Goal: Task Accomplishment & Management: Complete application form

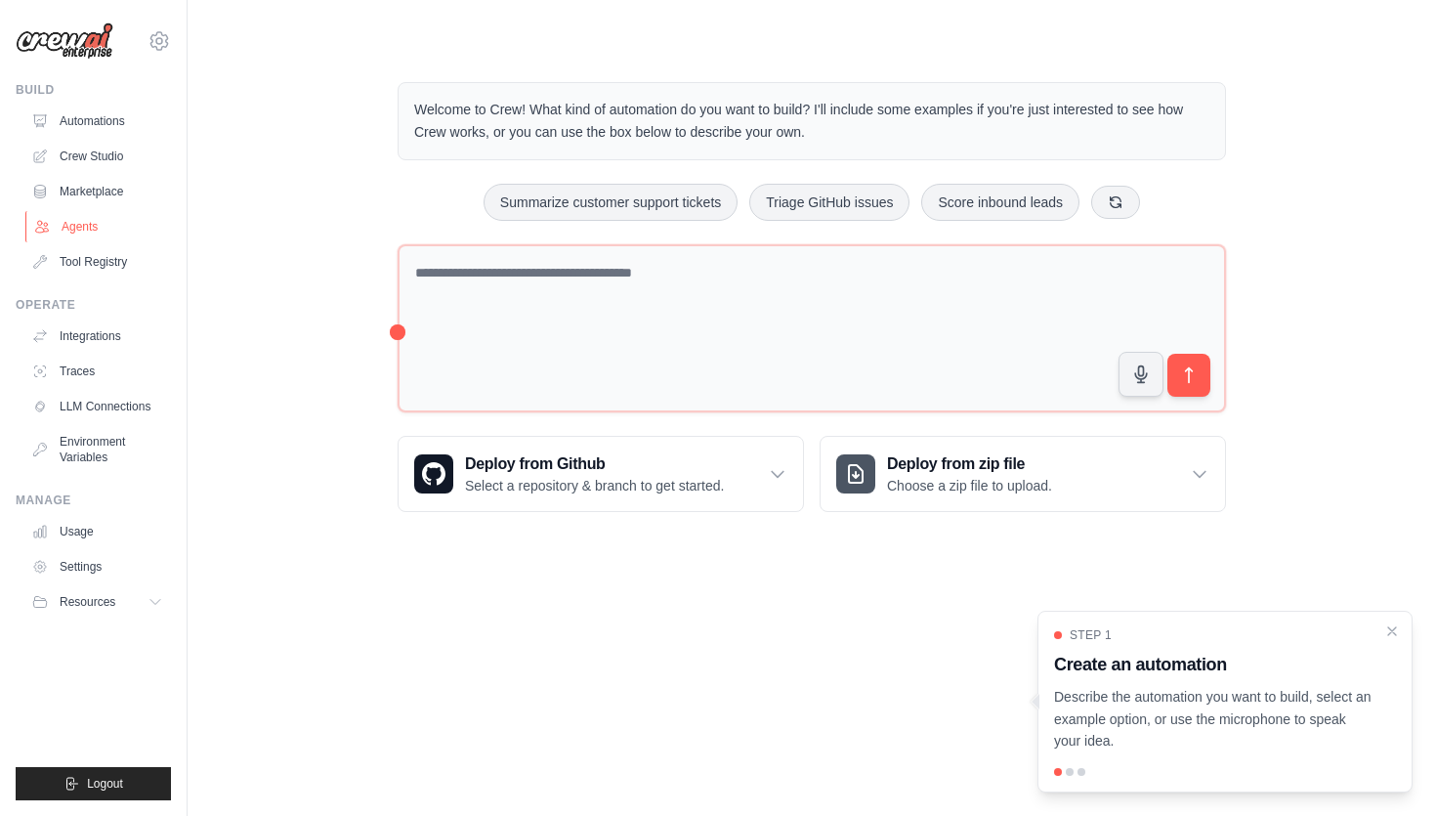
click at [102, 231] on link "Agents" at bounding box center [99, 226] width 148 height 31
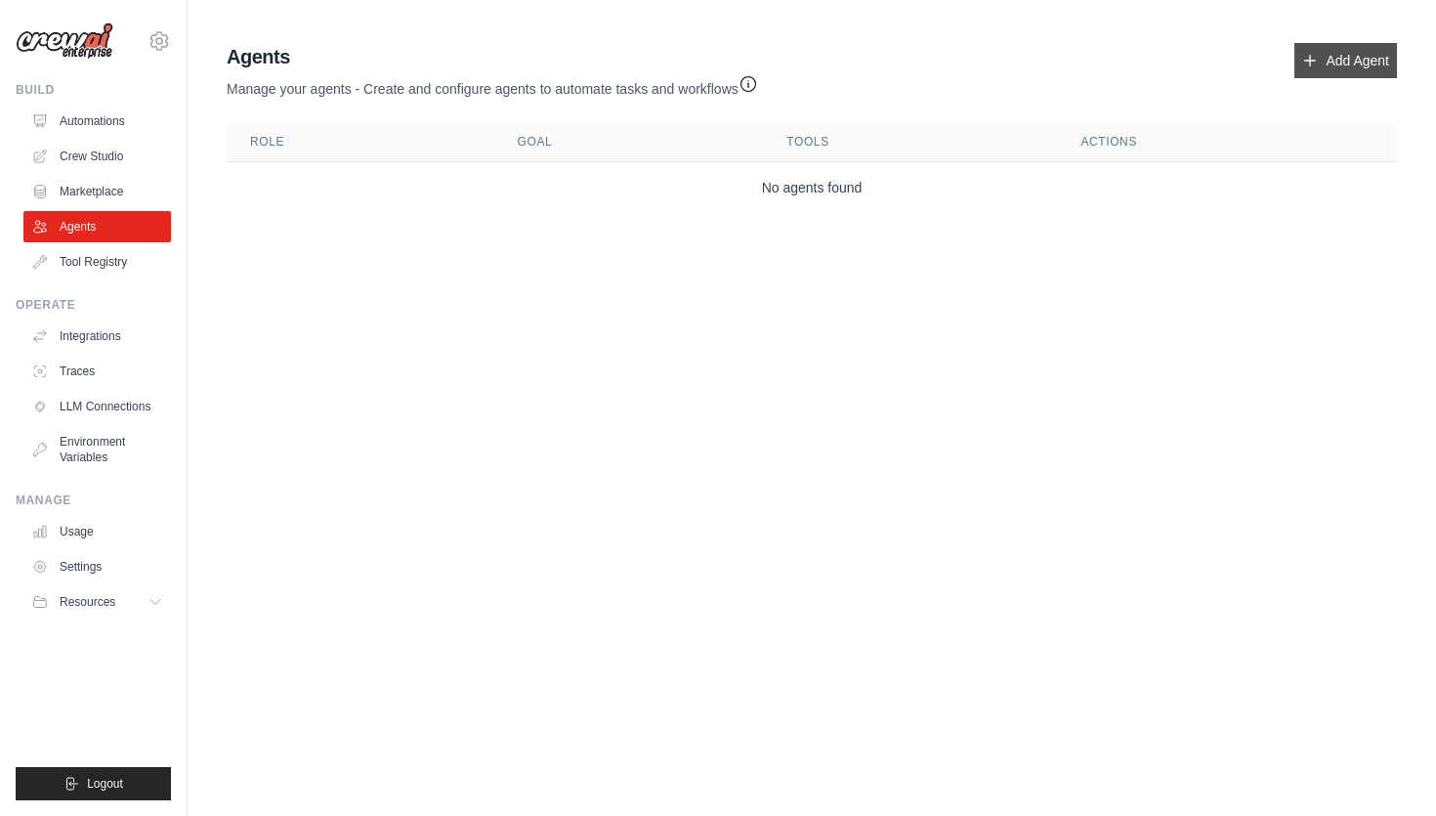
click at [1350, 61] on link "Add Agent" at bounding box center [1345, 60] width 103 height 35
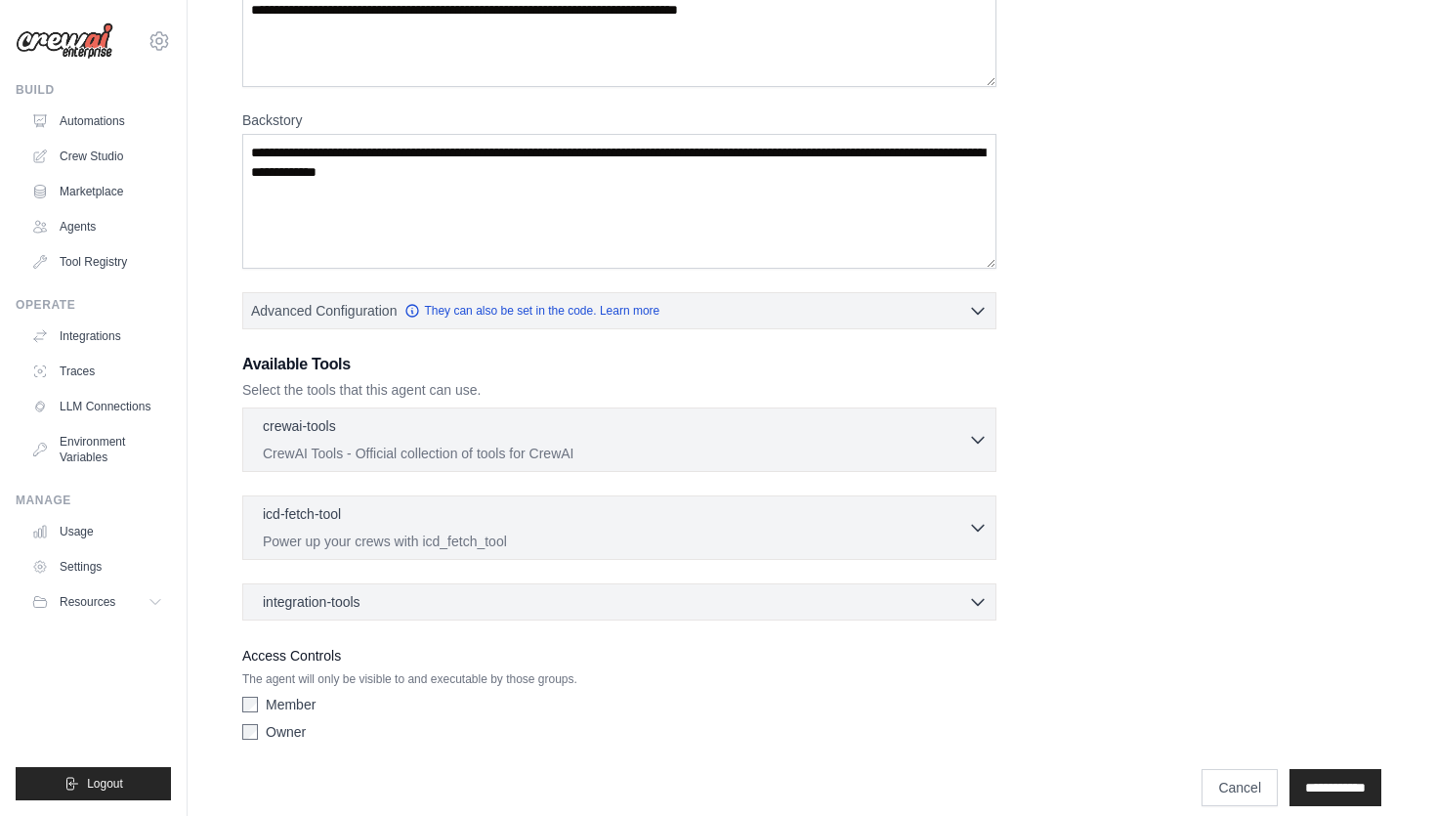
scroll to position [233, 0]
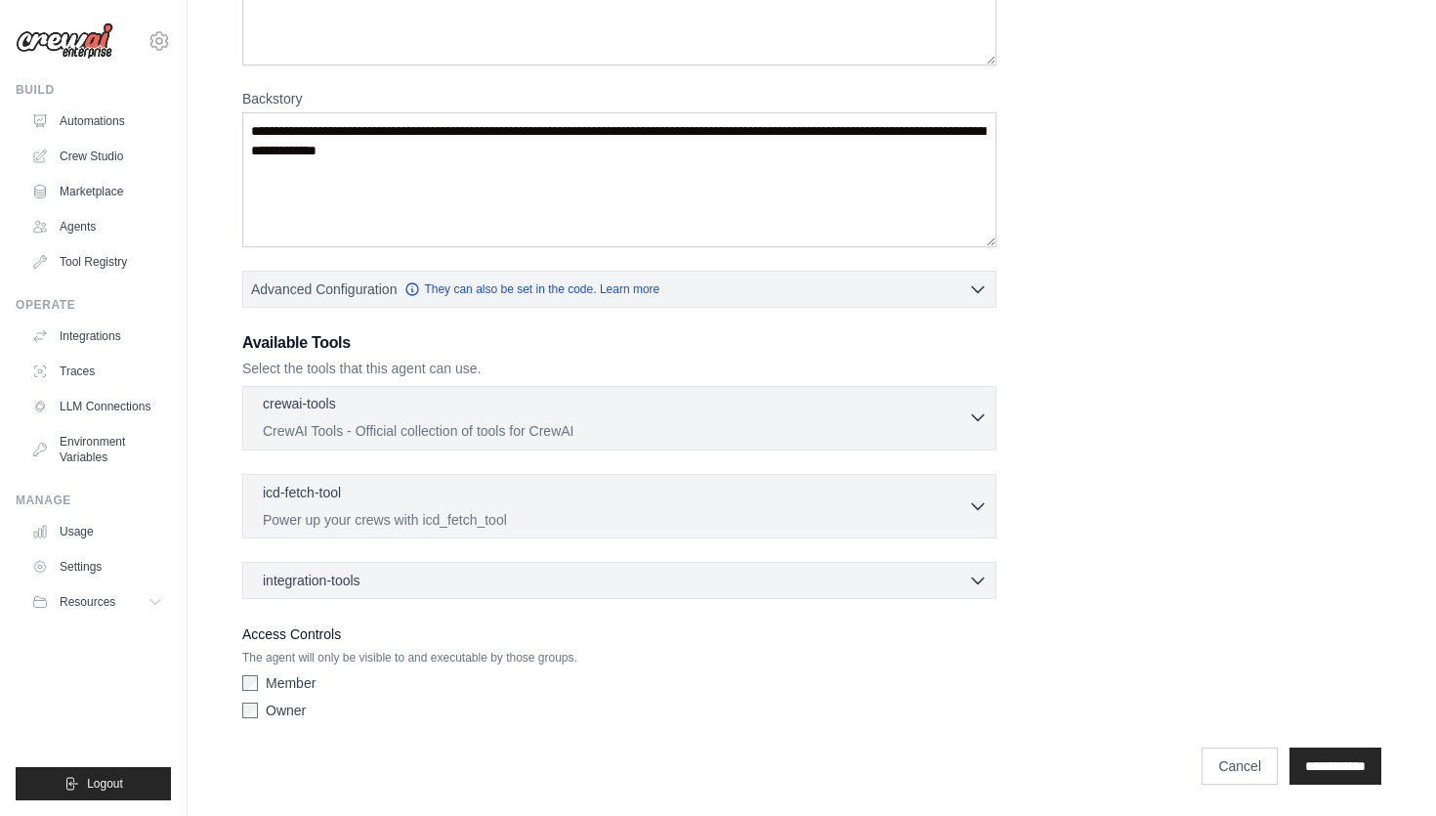
click at [923, 415] on div "crewai-tools 0 selected" at bounding box center [615, 405] width 705 height 23
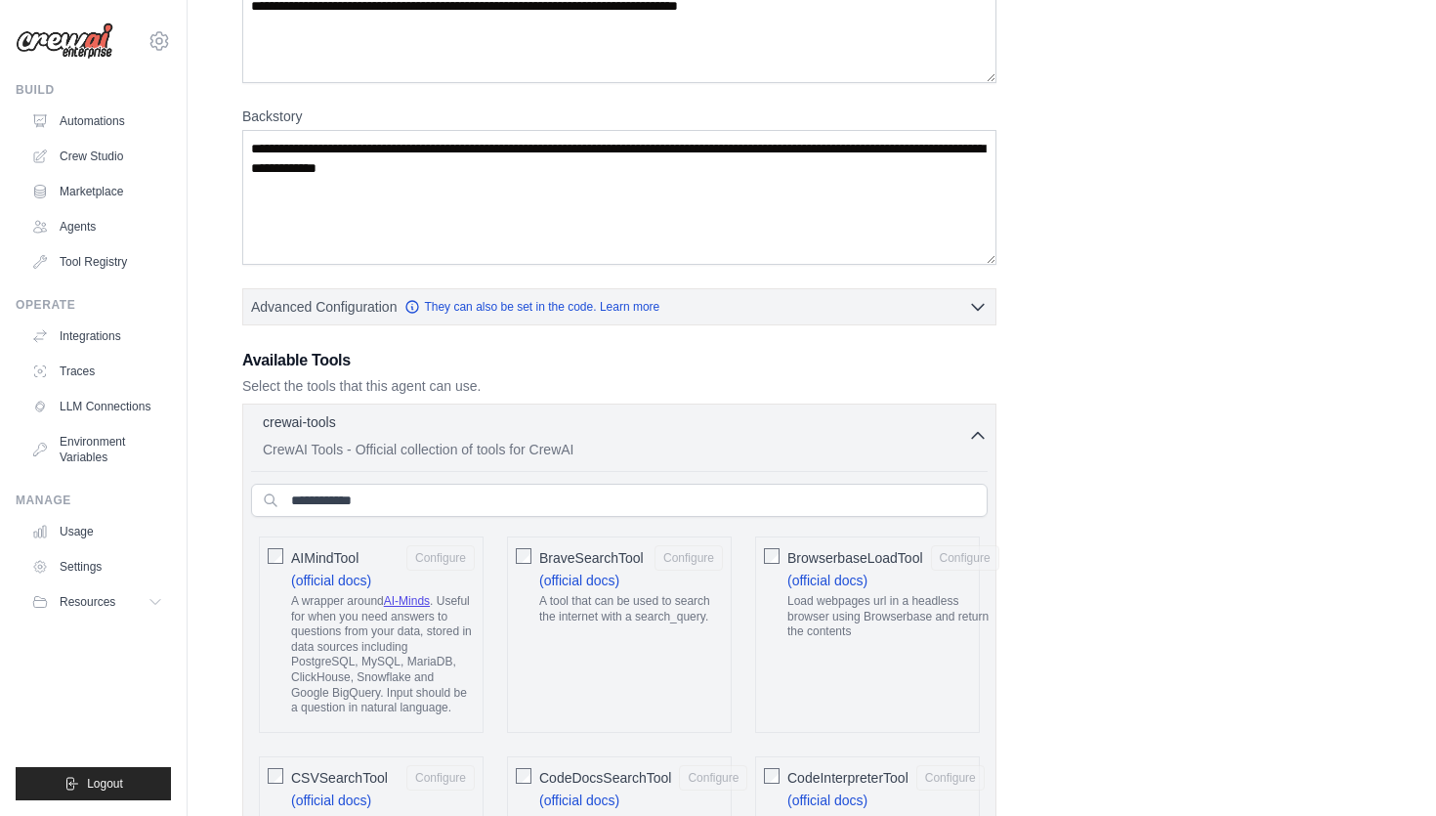
scroll to position [0, 0]
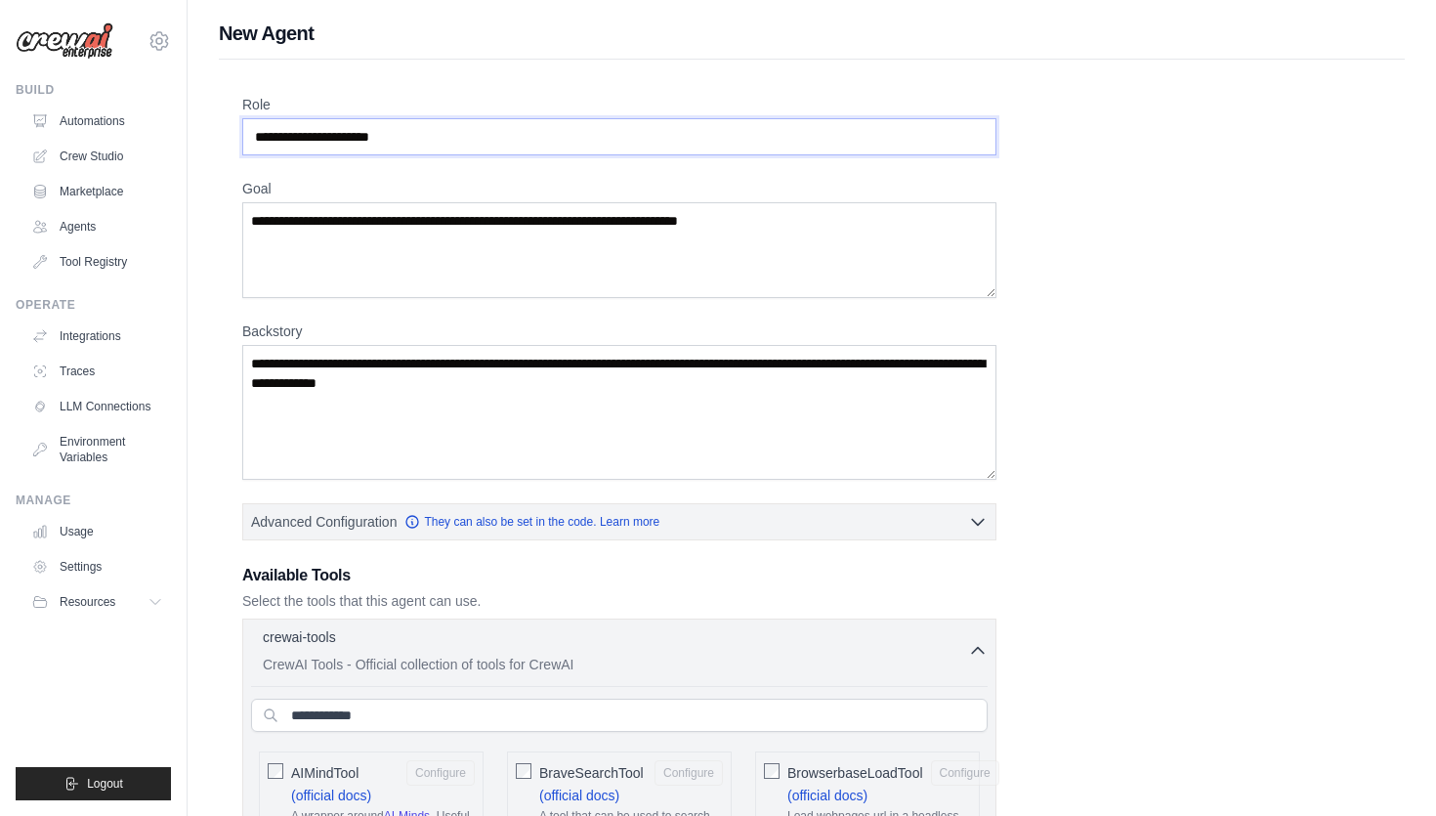
click at [472, 148] on input "Role" at bounding box center [619, 136] width 754 height 37
click at [472, 149] on input "Role" at bounding box center [619, 136] width 754 height 37
click at [445, 142] on input "Role" at bounding box center [619, 136] width 754 height 37
type input "*"
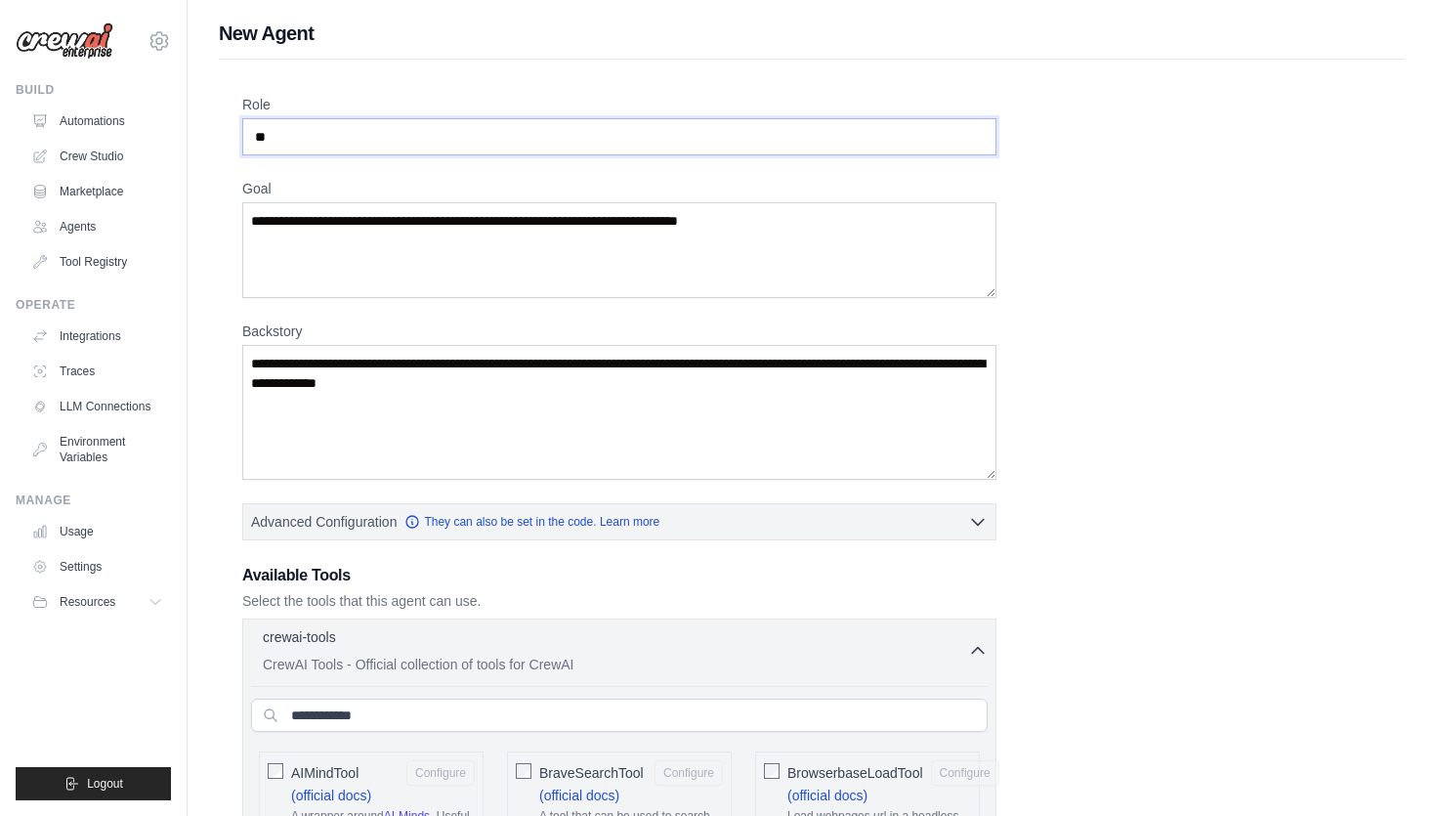
type input "*"
type input "**********"
drag, startPoint x: 834, startPoint y: 226, endPoint x: 408, endPoint y: 228, distance: 425.9
click at [408, 227] on textarea "Goal" at bounding box center [619, 250] width 754 height 96
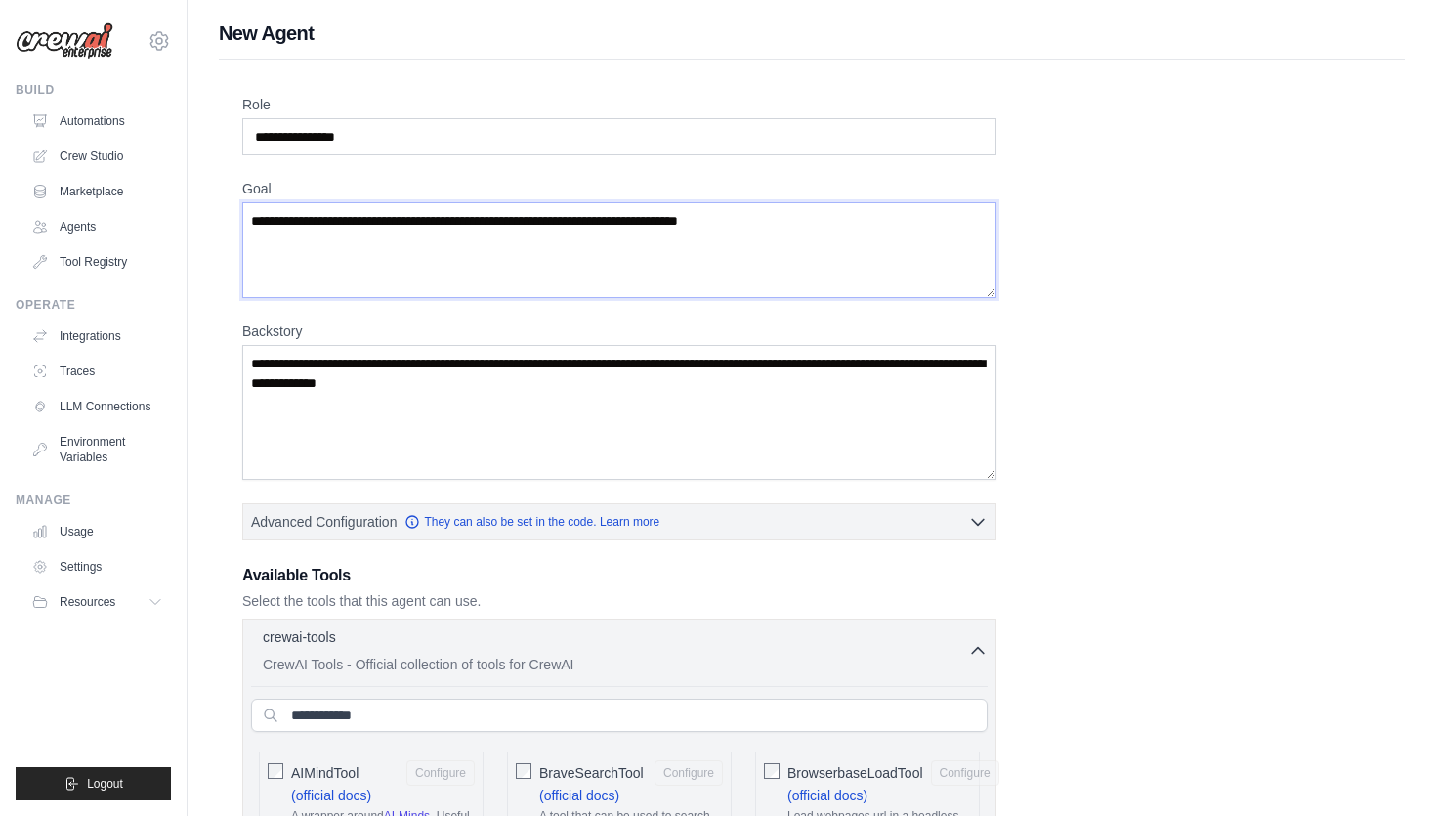
click at [575, 240] on textarea "Goal" at bounding box center [619, 250] width 754 height 96
type textarea "********"
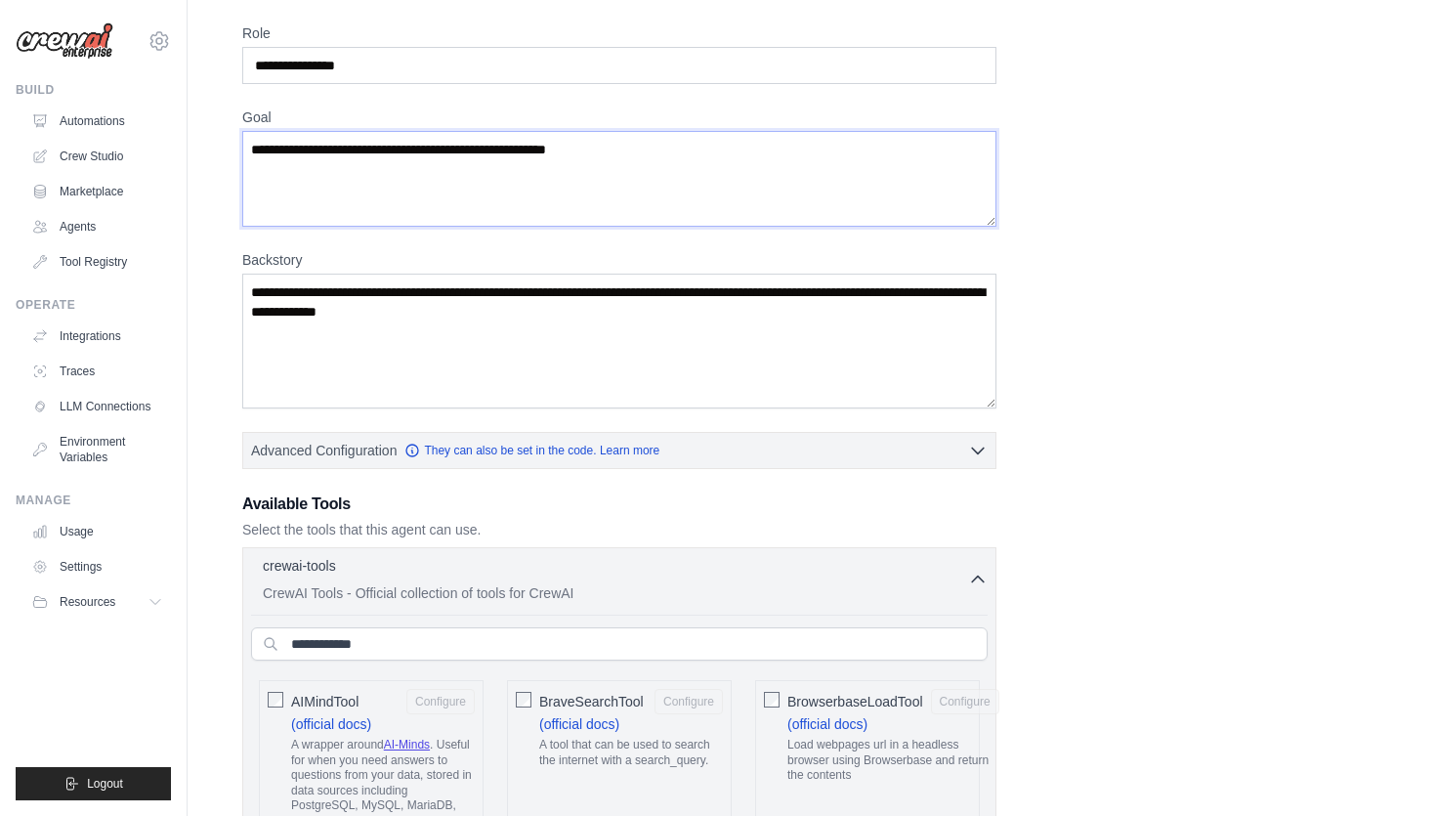
scroll to position [73, 0]
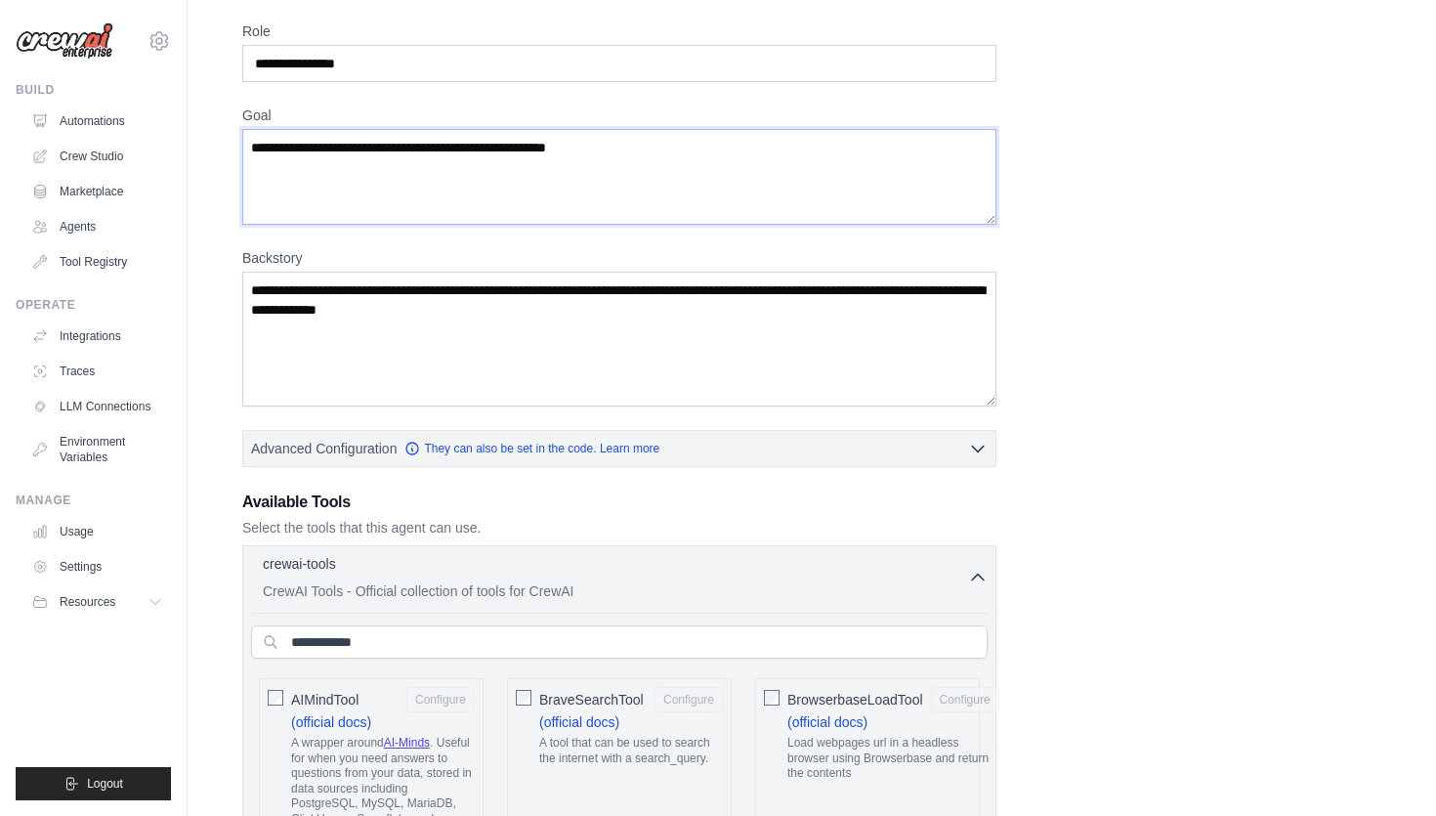
type textarea "**********"
click at [601, 316] on textarea "Backstory" at bounding box center [619, 339] width 754 height 135
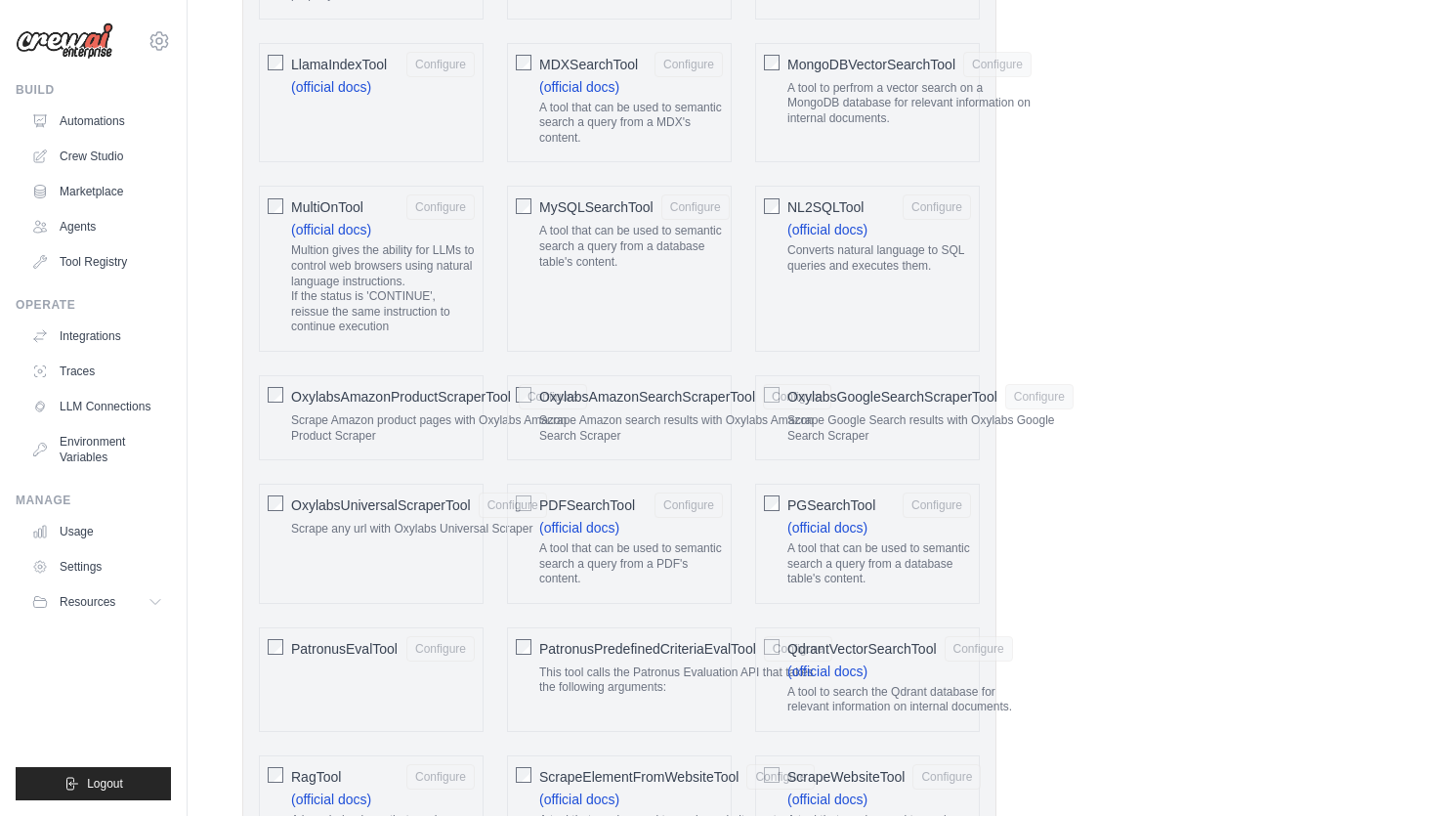
scroll to position [2059, 0]
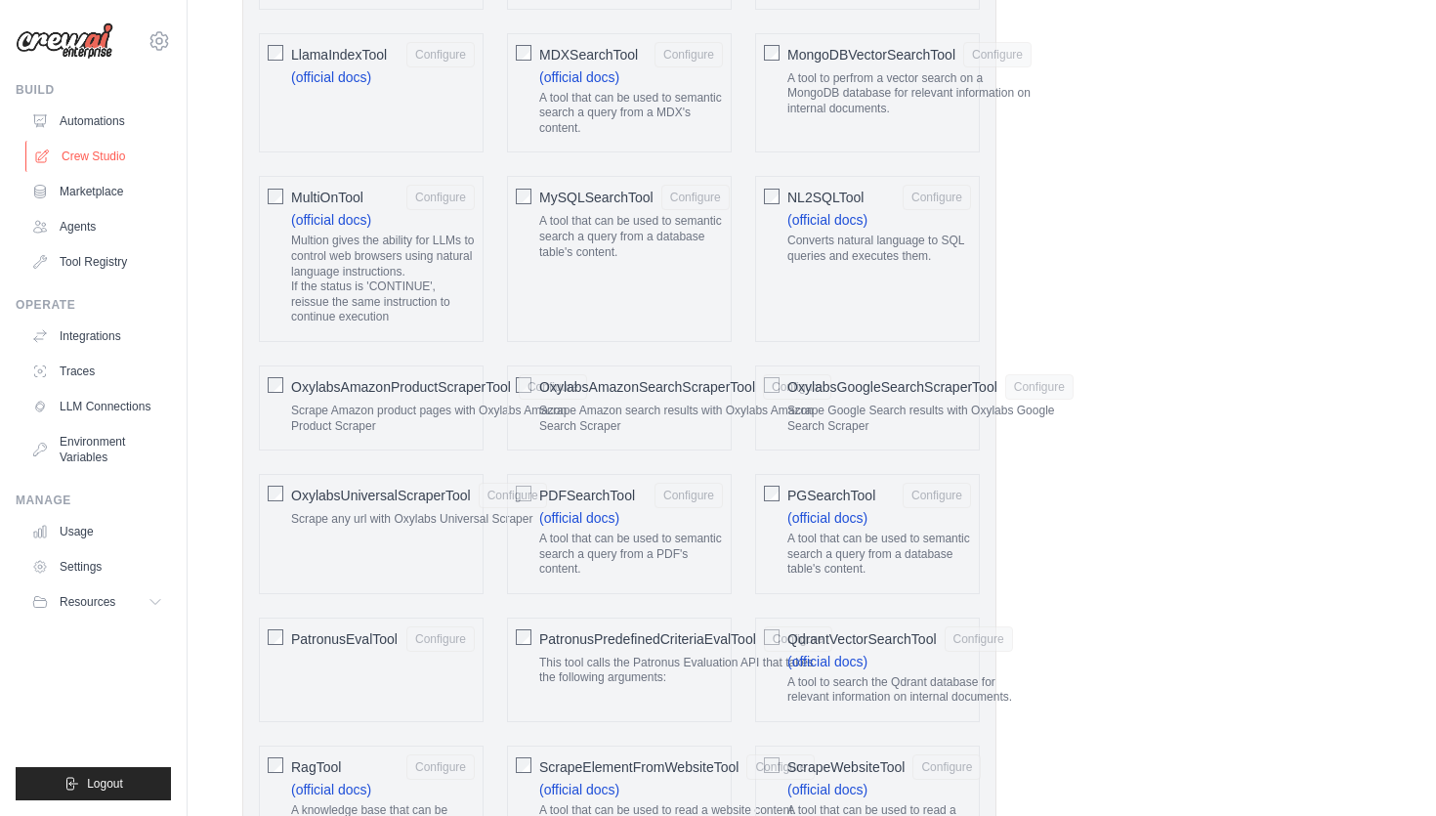
click at [111, 159] on link "Crew Studio" at bounding box center [99, 156] width 148 height 31
